Goal: Information Seeking & Learning: Learn about a topic

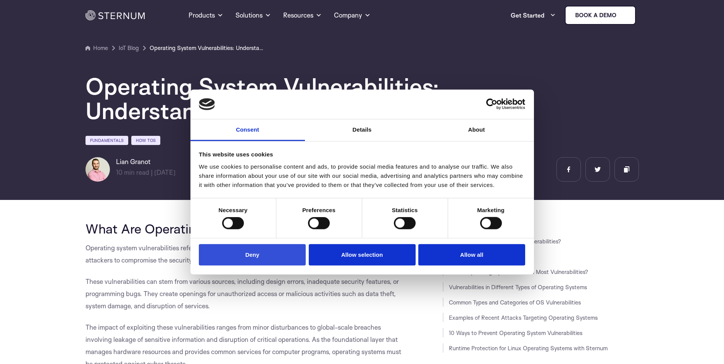
click at [276, 251] on button "Deny" at bounding box center [252, 255] width 107 height 22
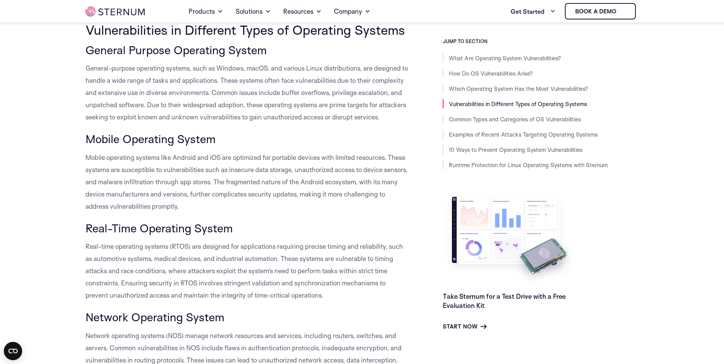
scroll to position [796, 0]
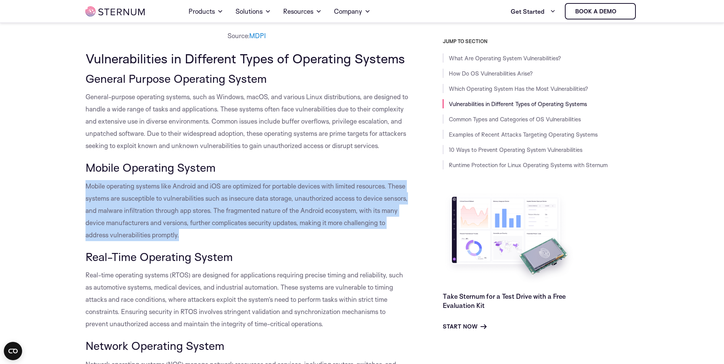
drag, startPoint x: 145, startPoint y: 195, endPoint x: 380, endPoint y: 246, distance: 241.1
copy span "Mobile operating systems like Android and iOS are optimized for portable device…"
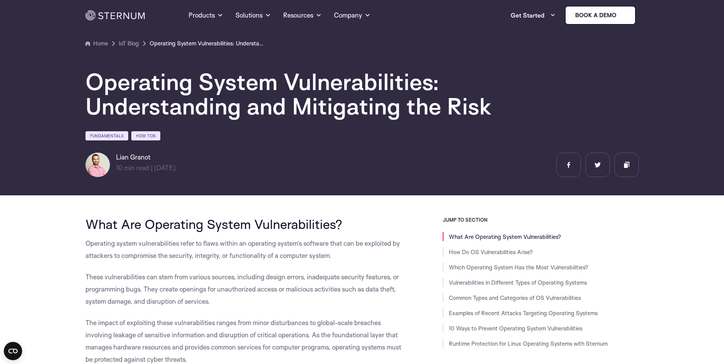
scroll to position [0, 0]
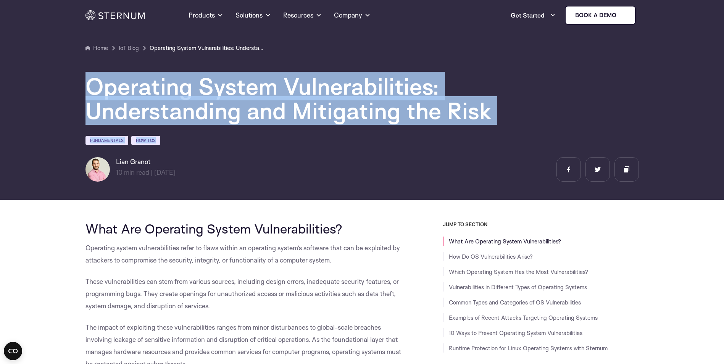
drag, startPoint x: 135, startPoint y: 91, endPoint x: 621, endPoint y: 142, distance: 488.2
click at [621, 142] on section "Home IoT Blog" at bounding box center [362, 97] width 724 height 205
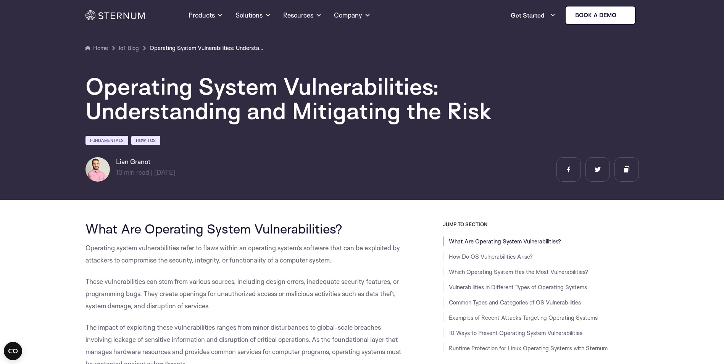
click at [273, 146] on div "Operating System Vulnerabilities: Understanding and Mitigating the Risk Fundame…" at bounding box center [361, 117] width 553 height 129
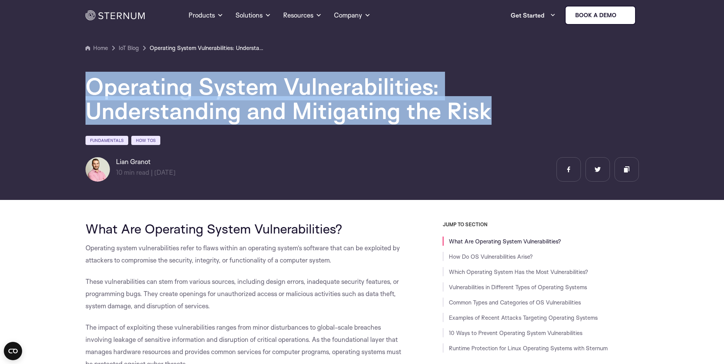
drag, startPoint x: 69, startPoint y: 77, endPoint x: 540, endPoint y: 116, distance: 473.4
click at [540, 116] on section "Home IoT Blog" at bounding box center [362, 97] width 724 height 205
copy h1 "Operating System Vulnerabilities: Understanding and Mitigating the Risk"
